Goal: Transaction & Acquisition: Purchase product/service

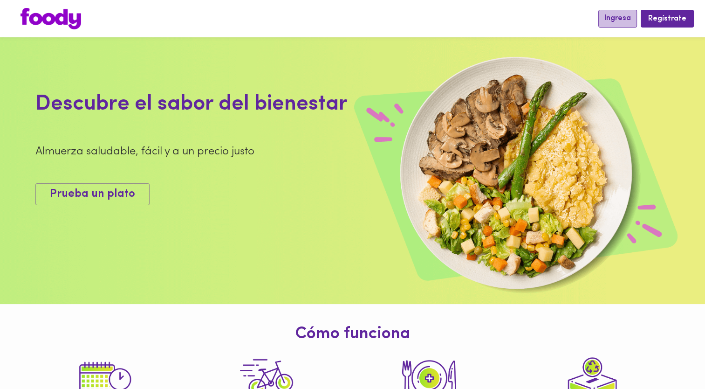
click at [622, 19] on span "Ingresa" at bounding box center [617, 18] width 27 height 9
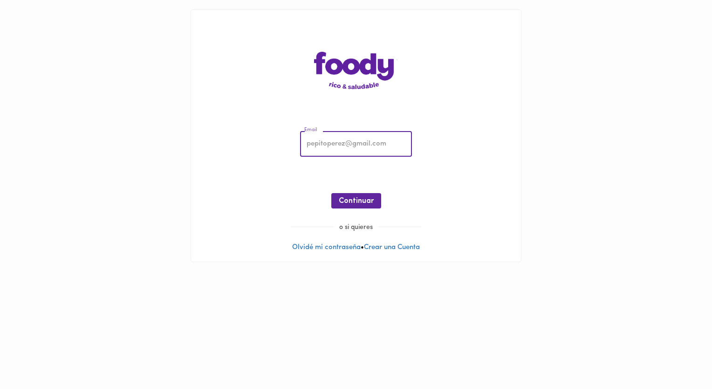
click at [326, 154] on input "email" at bounding box center [356, 144] width 112 height 26
type input "[EMAIL_ADDRESS][DOMAIN_NAME]"
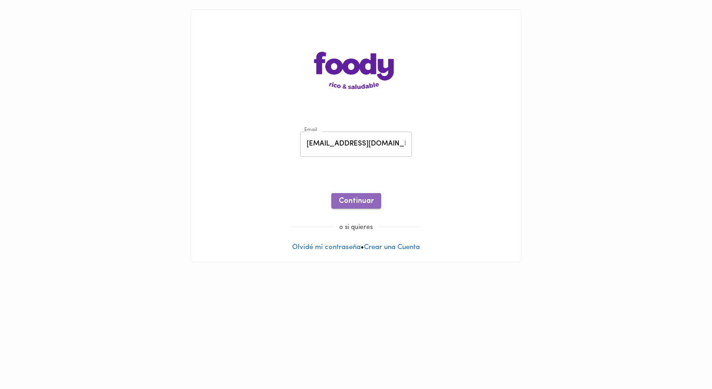
click at [356, 202] on span "Continuar" at bounding box center [356, 201] width 35 height 9
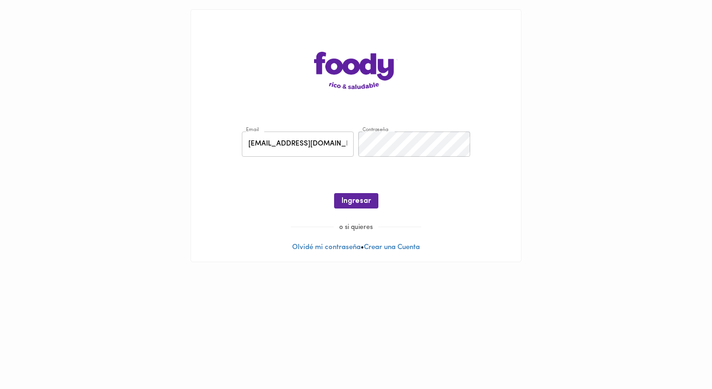
click at [369, 189] on div "Email [EMAIL_ADDRESS][DOMAIN_NAME] Email Contraseña Contraseña ¡Oops! Recuperar…" at bounding box center [355, 172] width 311 height 101
click at [364, 197] on span "Ingresar" at bounding box center [355, 201] width 29 height 9
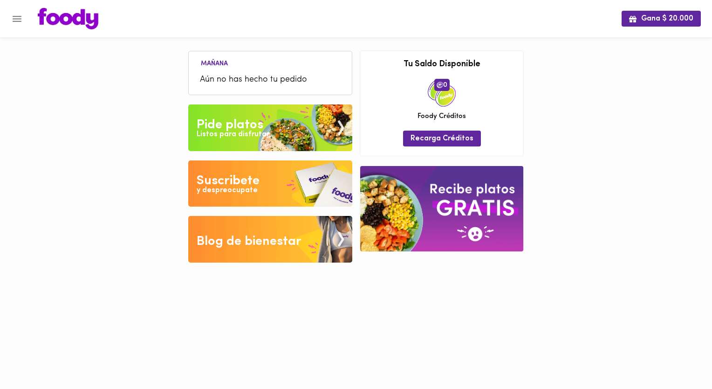
click at [247, 137] on div "Listos para disfrutar" at bounding box center [233, 134] width 73 height 11
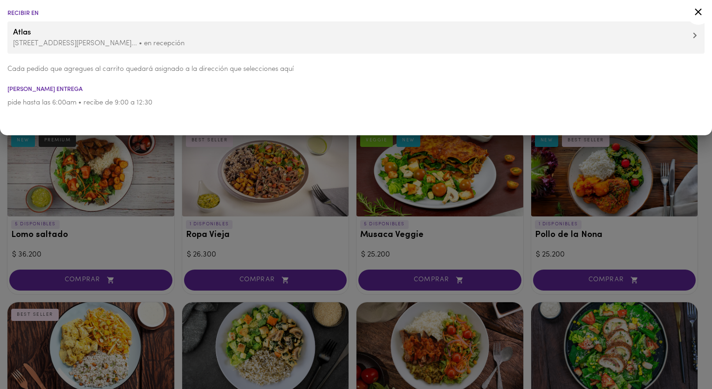
drag, startPoint x: 695, startPoint y: 11, endPoint x: 682, endPoint y: 20, distance: 15.8
click at [695, 12] on icon at bounding box center [698, 12] width 12 height 12
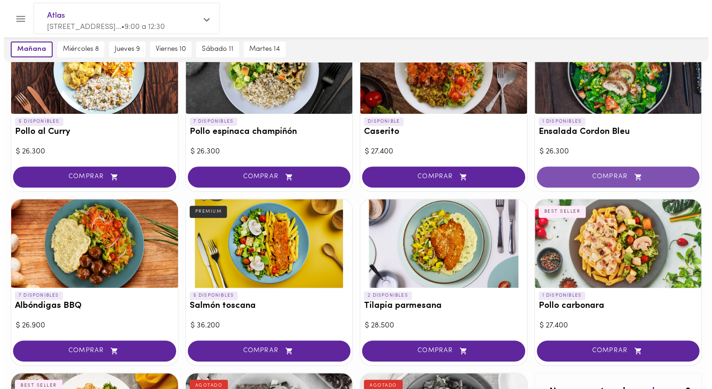
scroll to position [280, 0]
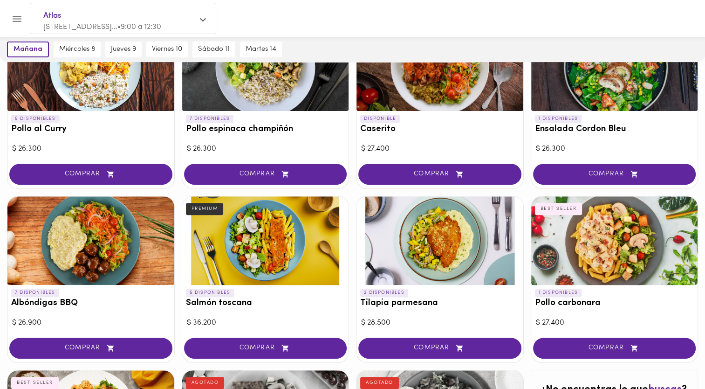
click at [610, 173] on span "COMPRAR" at bounding box center [615, 174] width 140 height 8
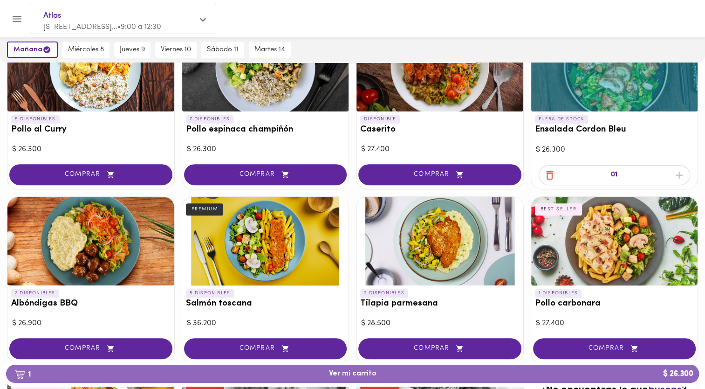
click at [552, 383] on div "1 Ver mi carrito $ 26.300" at bounding box center [352, 374] width 700 height 26
click at [553, 376] on span "1 Ver mi carrito $ 26.300" at bounding box center [353, 373] width 678 height 9
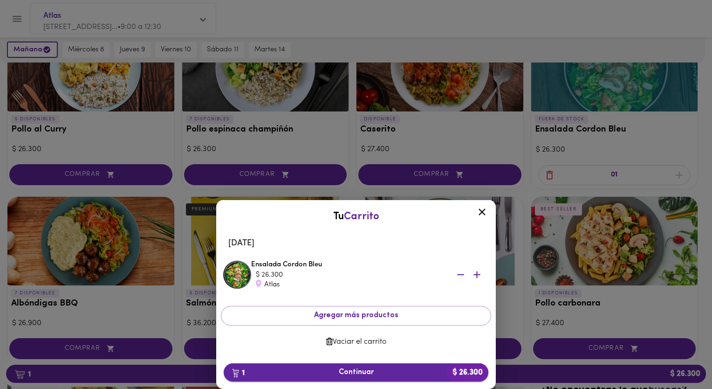
click at [347, 373] on span "1 Continuar $ 26.300" at bounding box center [356, 372] width 250 height 9
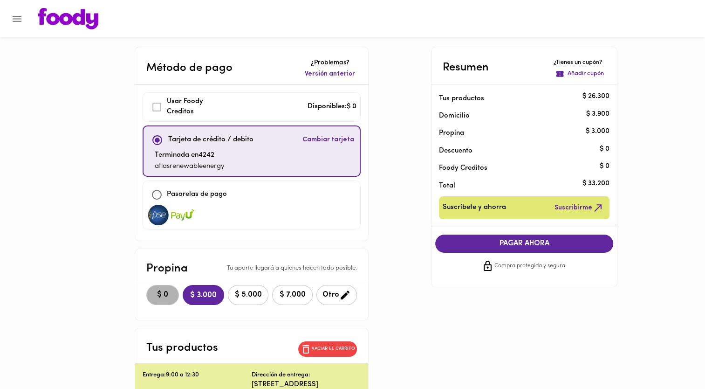
click at [152, 290] on span "$ 0" at bounding box center [162, 294] width 20 height 9
click at [536, 243] on span "PAGAR AHORA" at bounding box center [523, 243] width 159 height 9
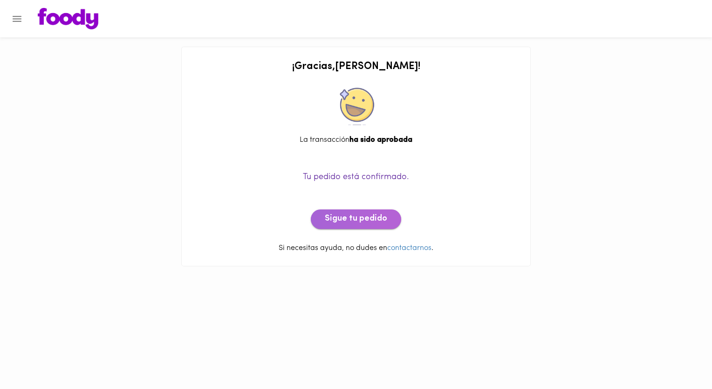
click at [371, 219] on span "Sigue tu pedido" at bounding box center [356, 219] width 62 height 10
